Goal: Information Seeking & Learning: Learn about a topic

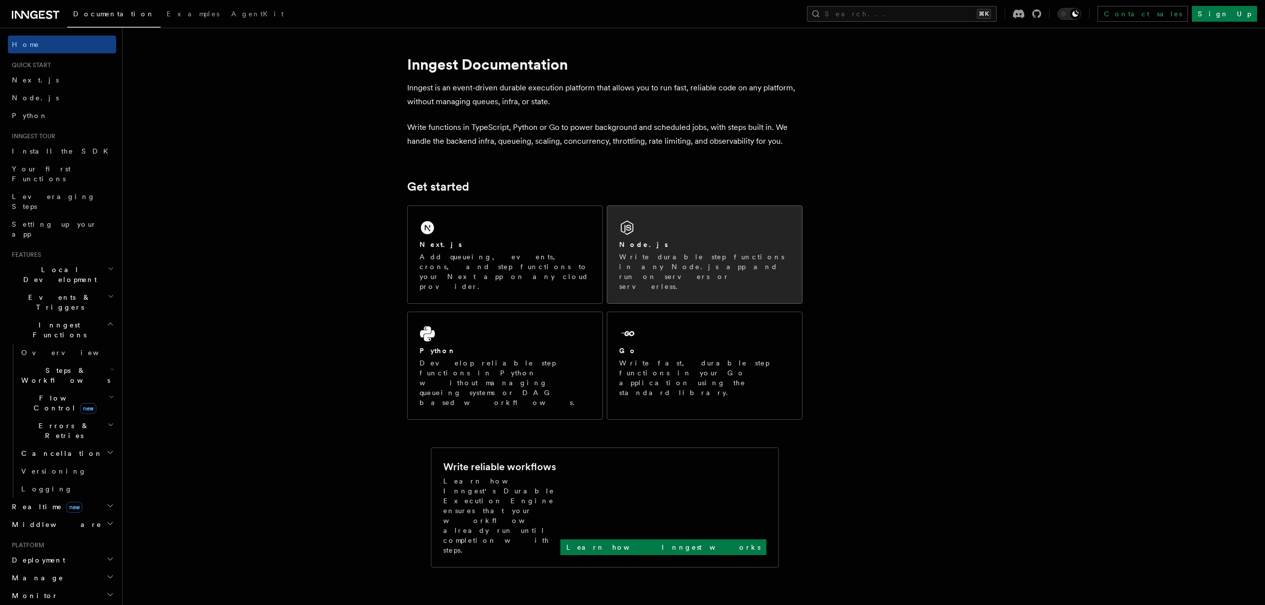
click at [734, 208] on div "Node.js Write durable step functions in any Node.js app and run on servers or s…" at bounding box center [704, 254] width 195 height 97
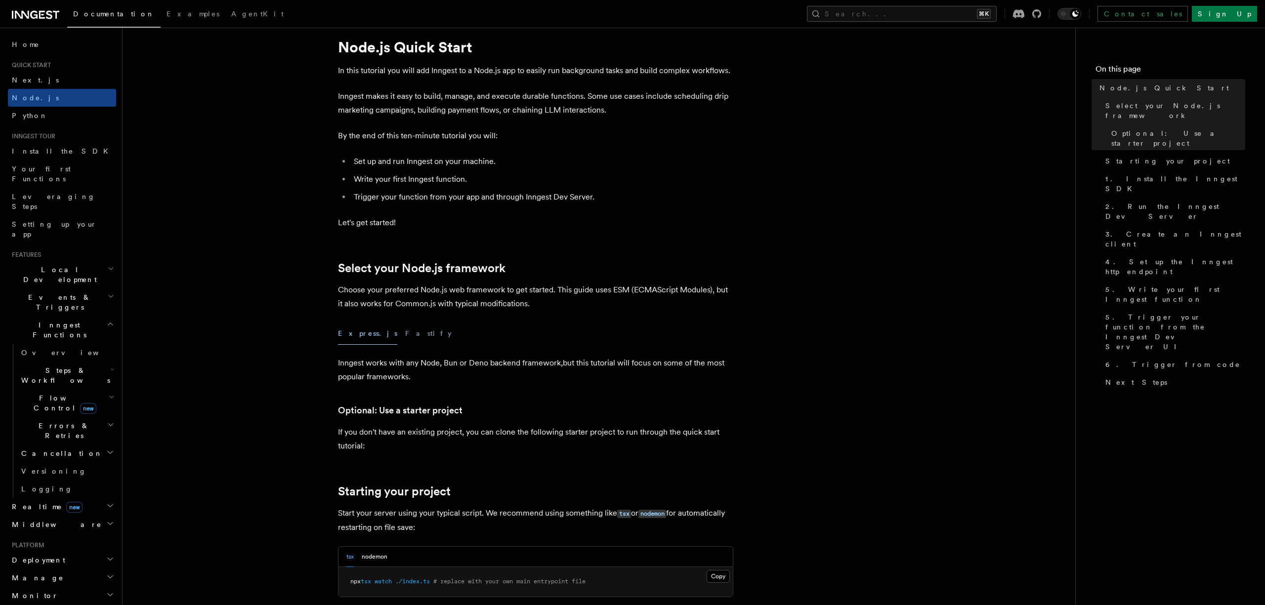
scroll to position [30, 0]
click at [405, 333] on button "Fastify" at bounding box center [428, 331] width 46 height 22
click at [352, 338] on button "Express.js" at bounding box center [367, 331] width 59 height 22
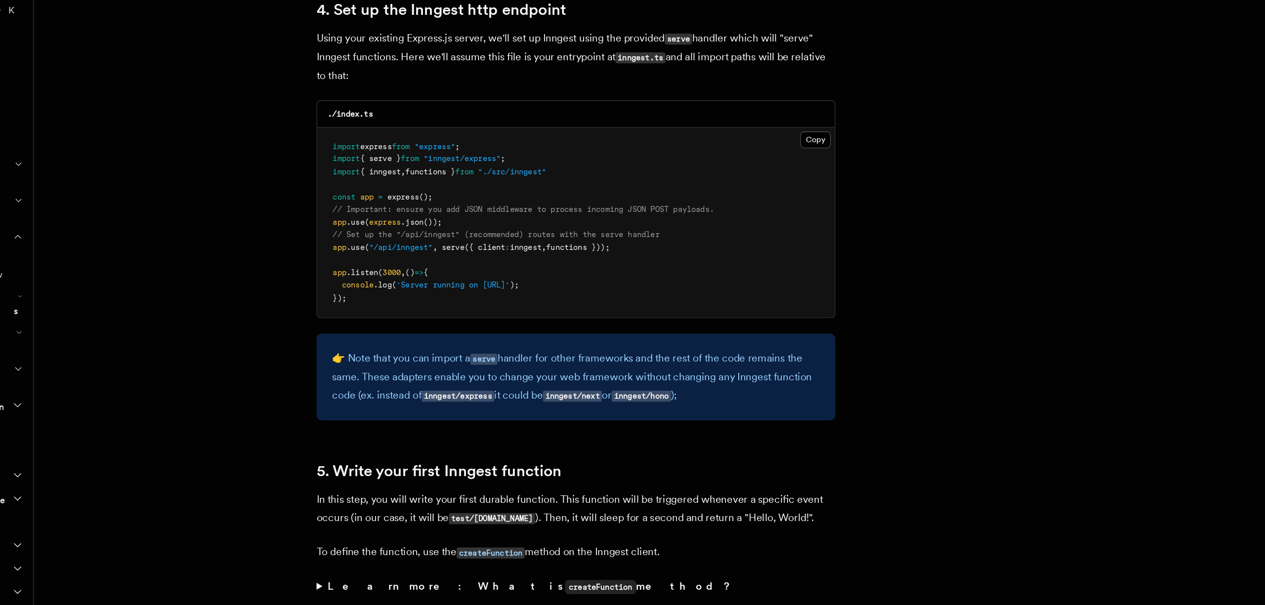
scroll to position [1565, 0]
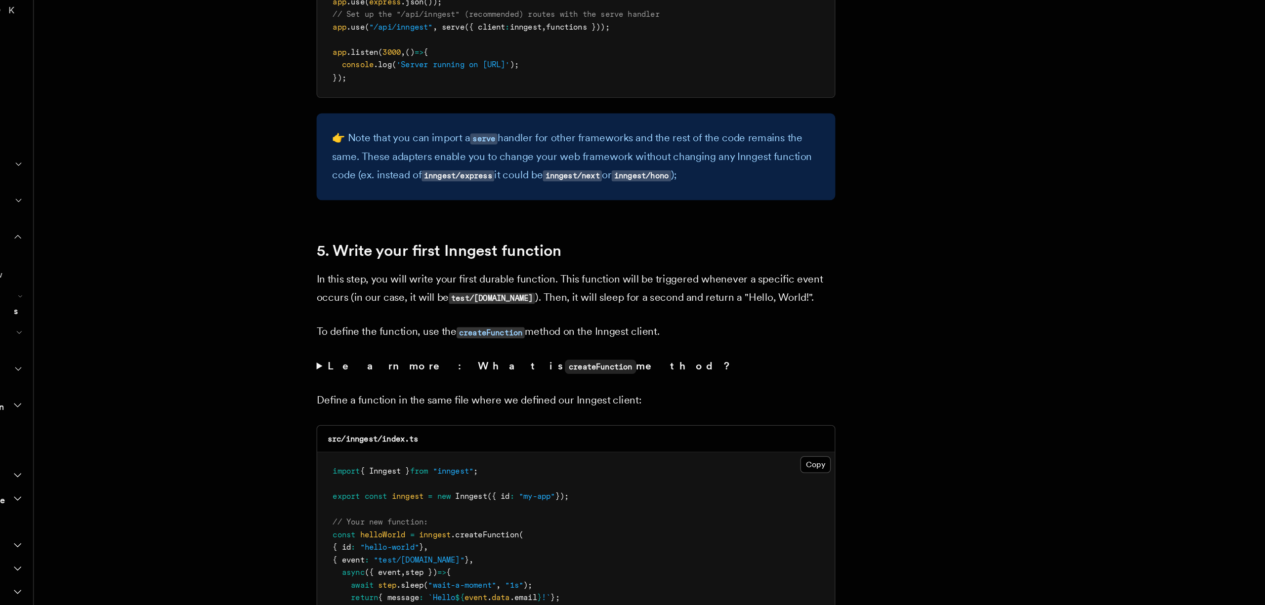
click at [394, 423] on strong "Learn more: What is createFunction method?" at bounding box center [500, 422] width 309 height 9
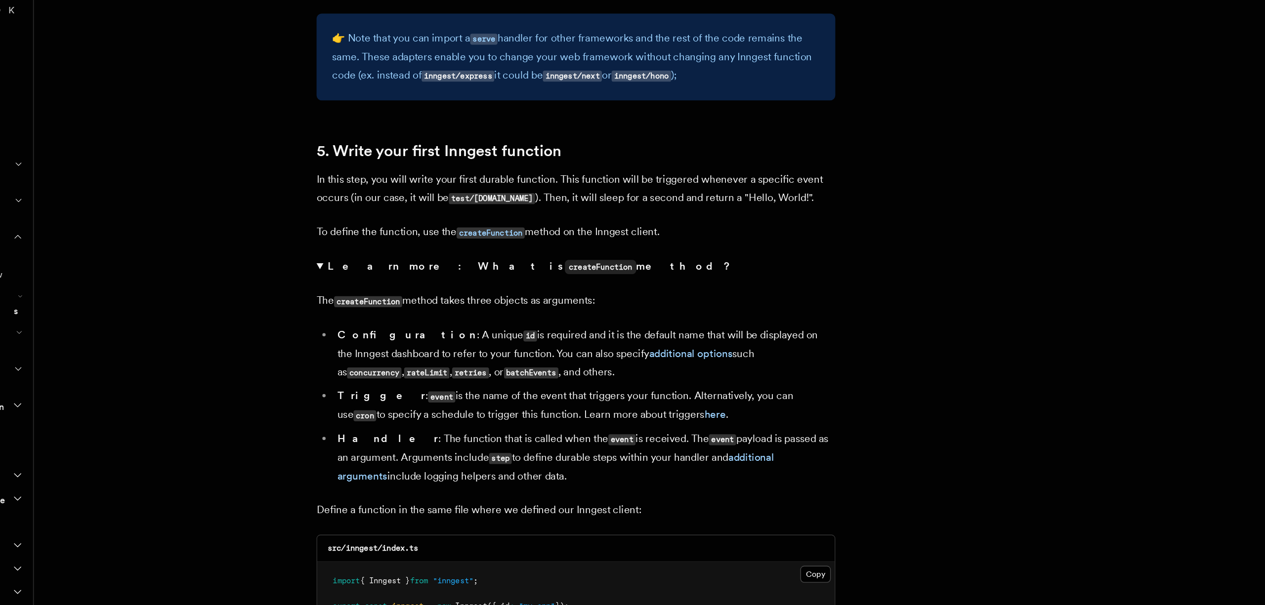
scroll to position [1662, 0]
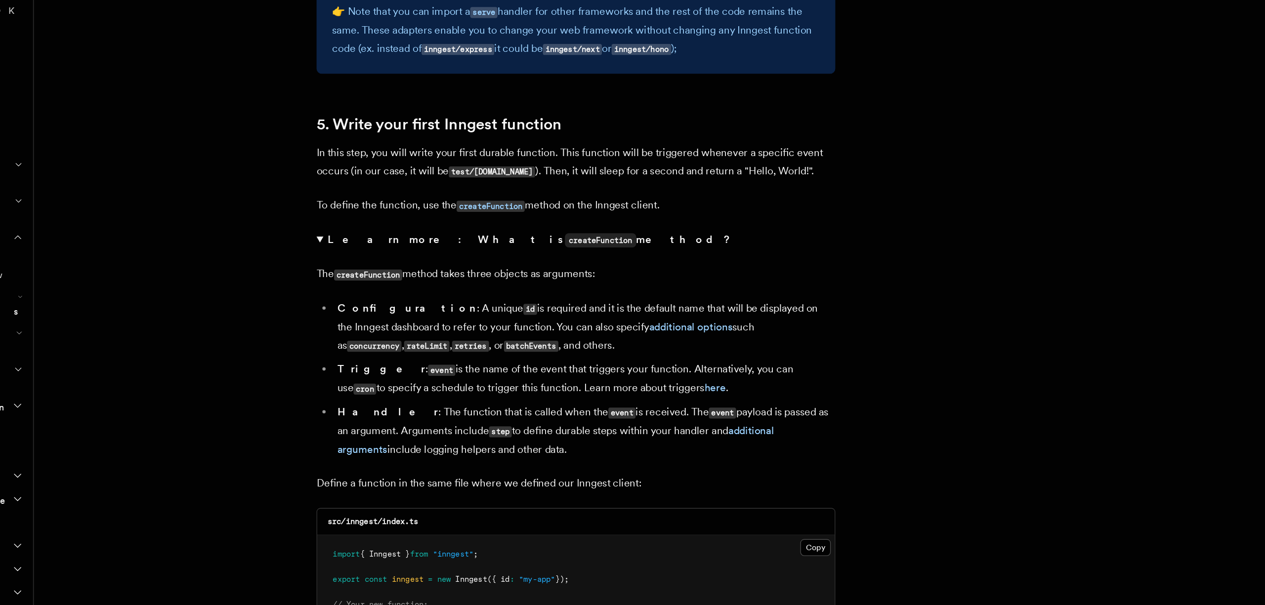
click at [371, 328] on strong "Learn more: What is createFunction method?" at bounding box center [500, 325] width 309 height 9
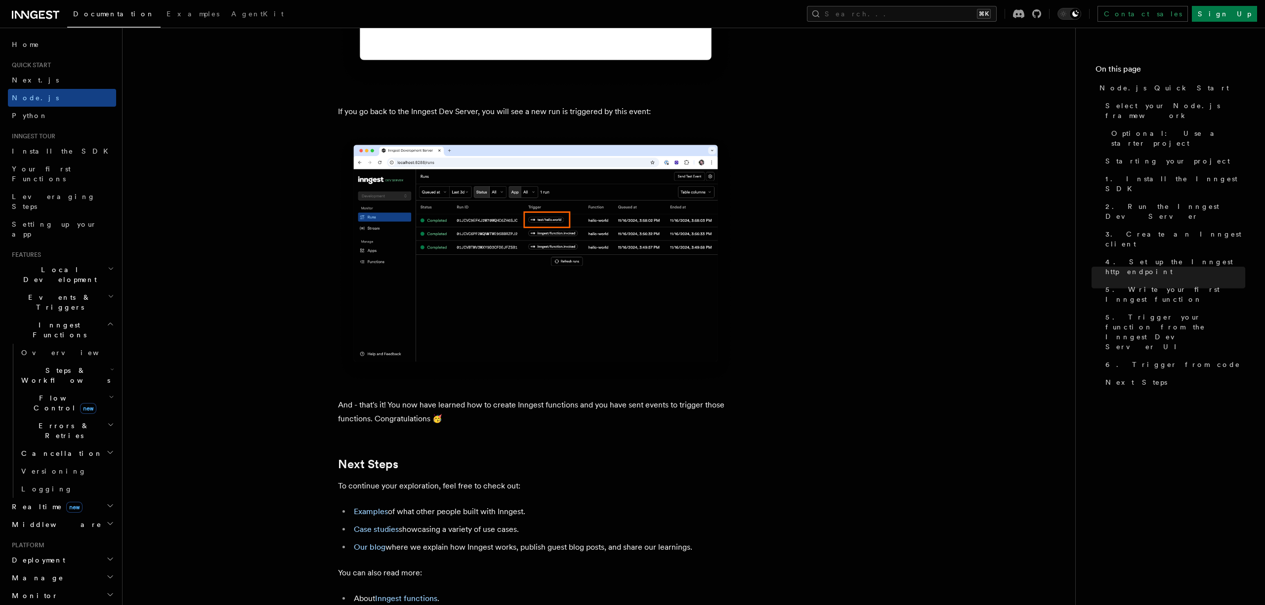
scroll to position [5975, 0]
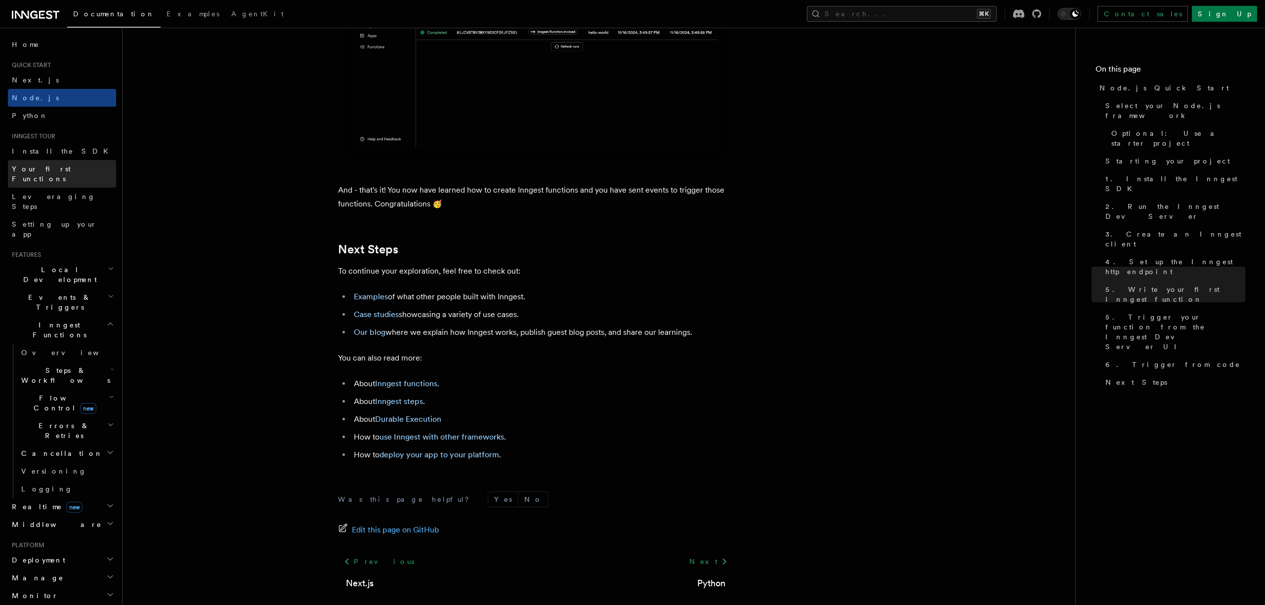
click at [38, 168] on span "Your first Functions" at bounding box center [41, 174] width 59 height 18
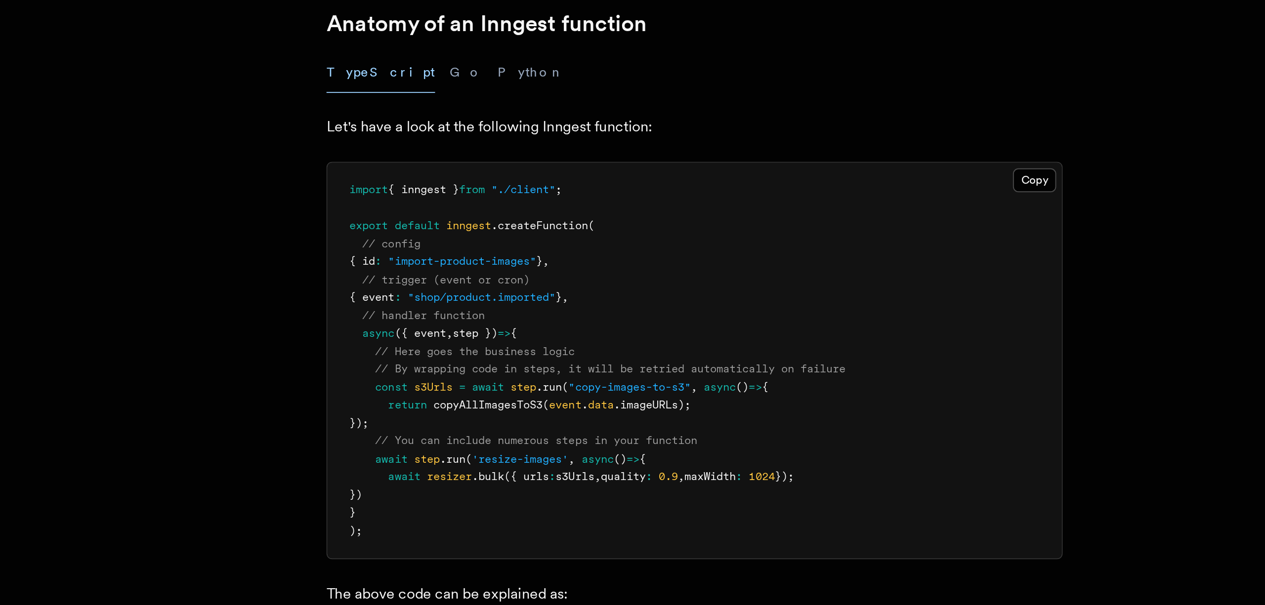
click at [434, 445] on span "// You can include numerous steps in your function" at bounding box center [450, 448] width 173 height 7
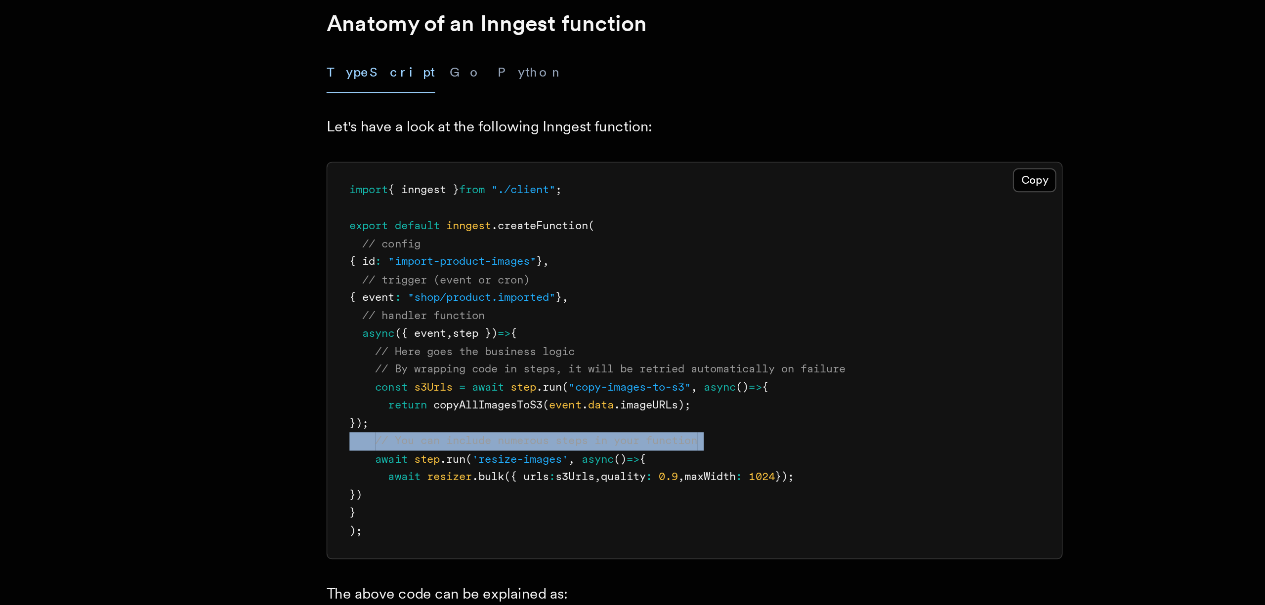
click at [434, 445] on span "// You can include numerous steps in your function" at bounding box center [450, 448] width 173 height 7
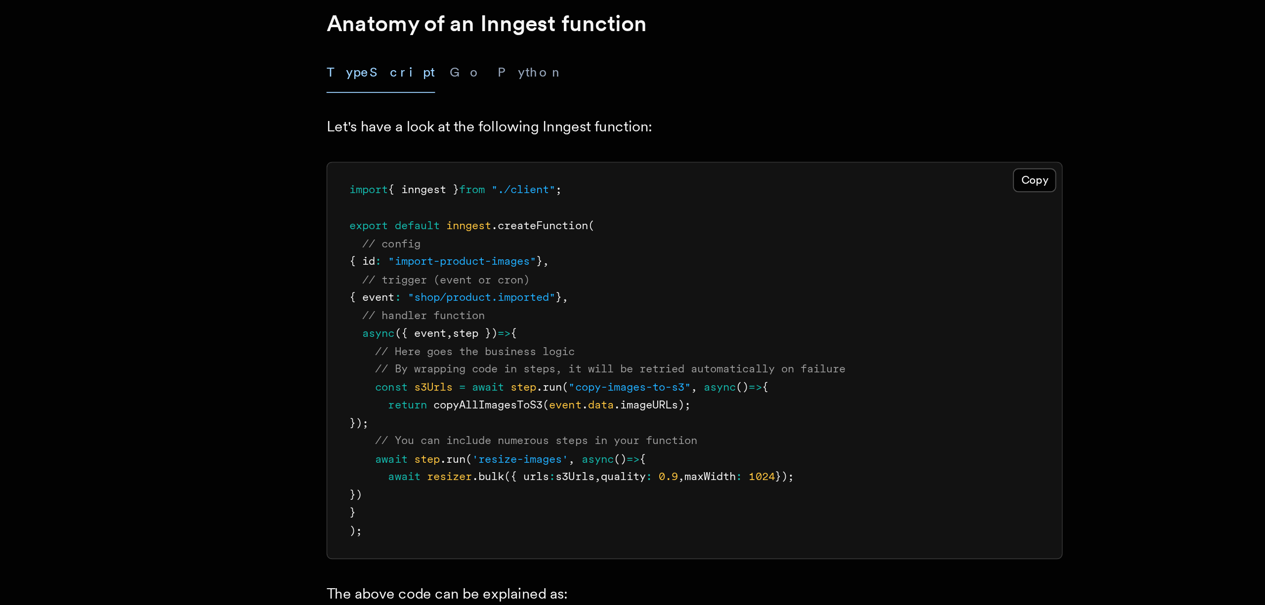
click at [448, 445] on span "// You can include numerous steps in your function" at bounding box center [450, 448] width 173 height 7
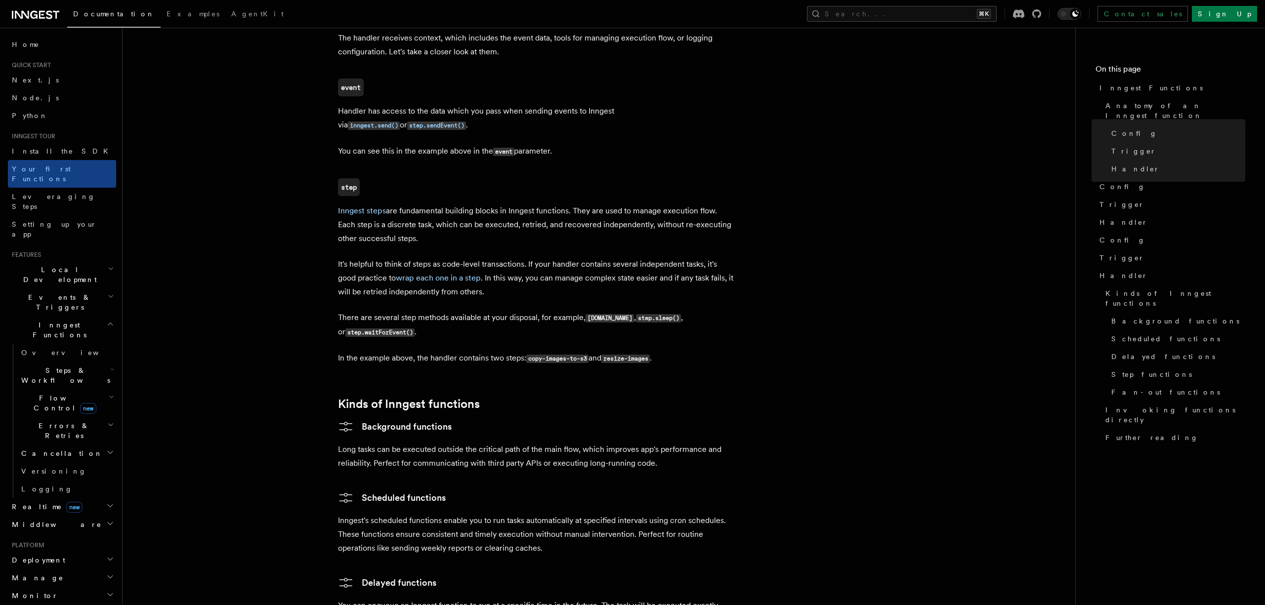
scroll to position [1454, 0]
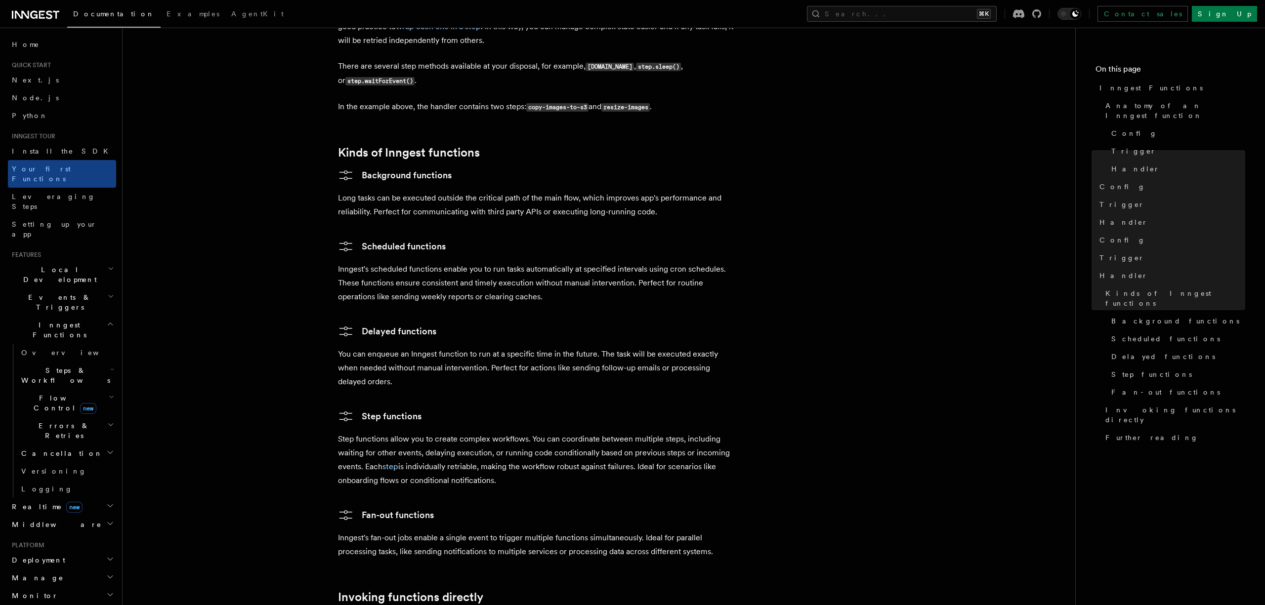
click at [42, 21] on div "Documentation Examples AgentKit Search... ⌘K Contact sales Sign Up" at bounding box center [632, 14] width 1265 height 28
click at [45, 13] on icon at bounding box center [35, 15] width 47 height 12
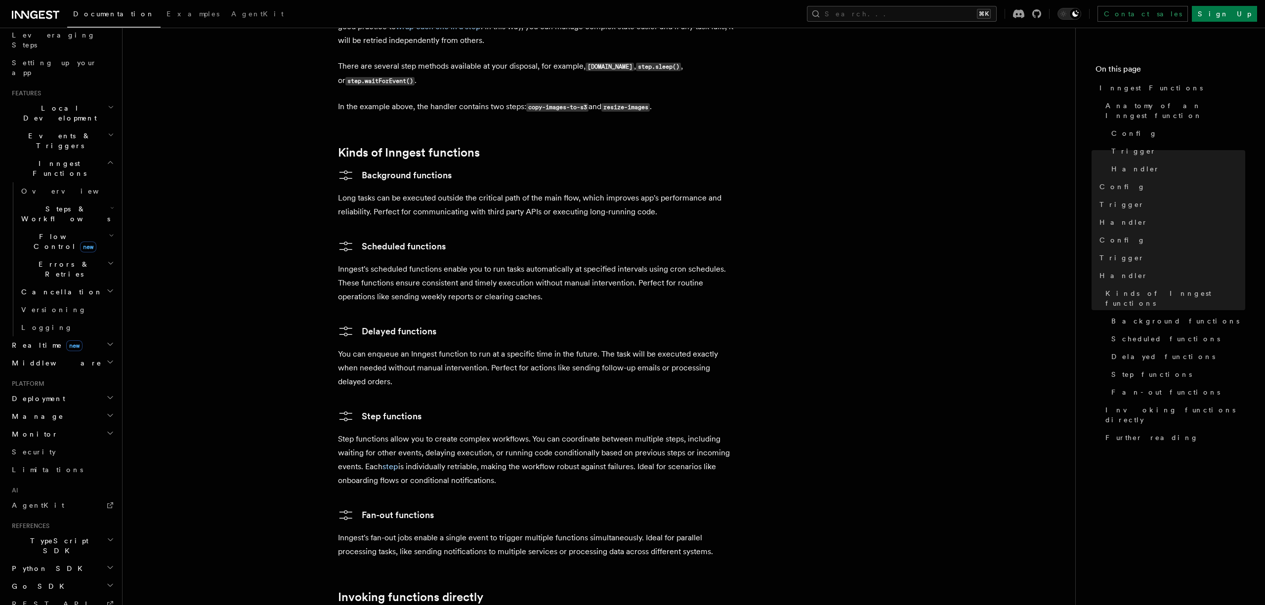
scroll to position [185, 0]
click at [22, 478] on span "AgentKit" at bounding box center [38, 482] width 52 height 8
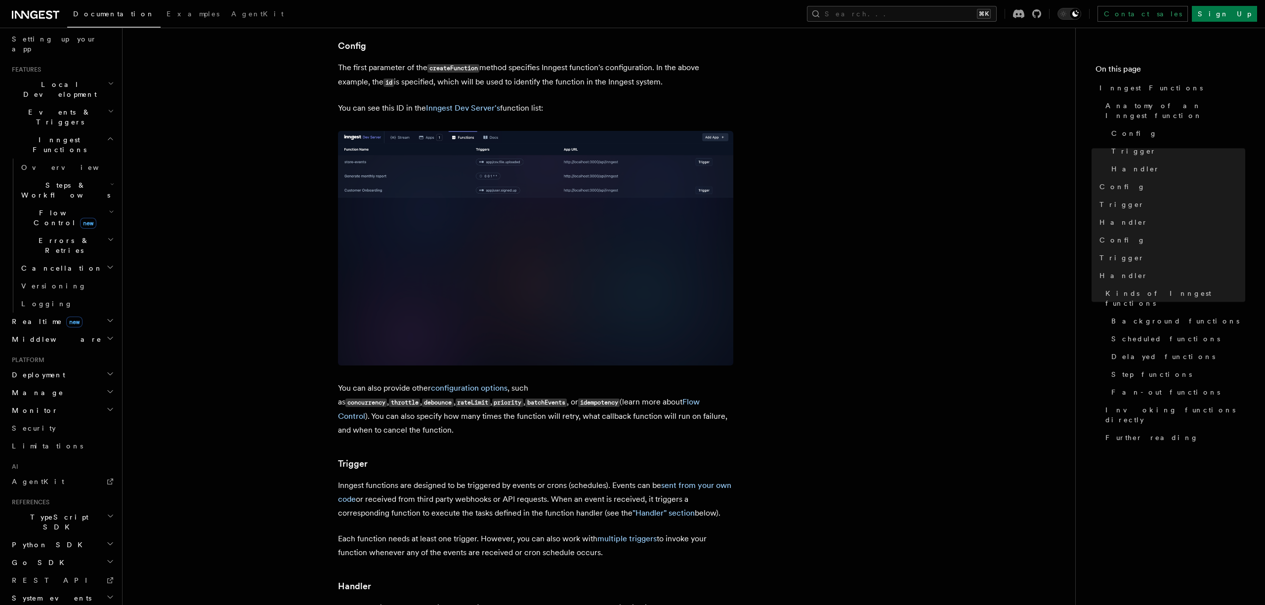
scroll to position [248, 0]
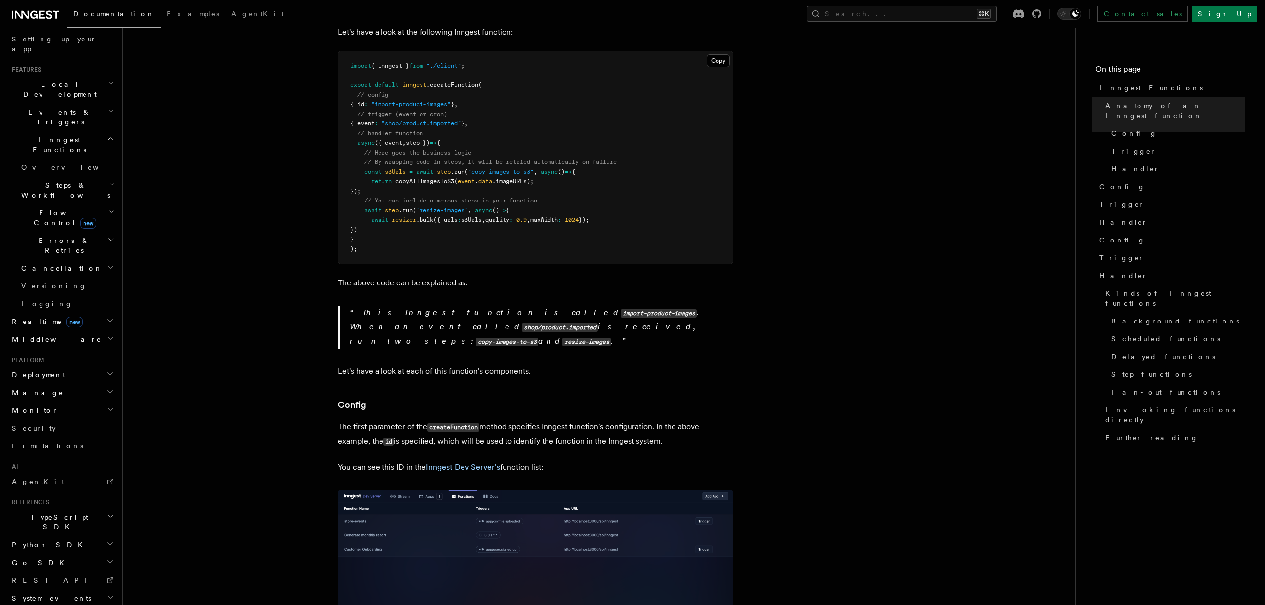
click at [44, 15] on icon at bounding box center [35, 15] width 47 height 12
